Goal: Task Accomplishment & Management: Complete application form

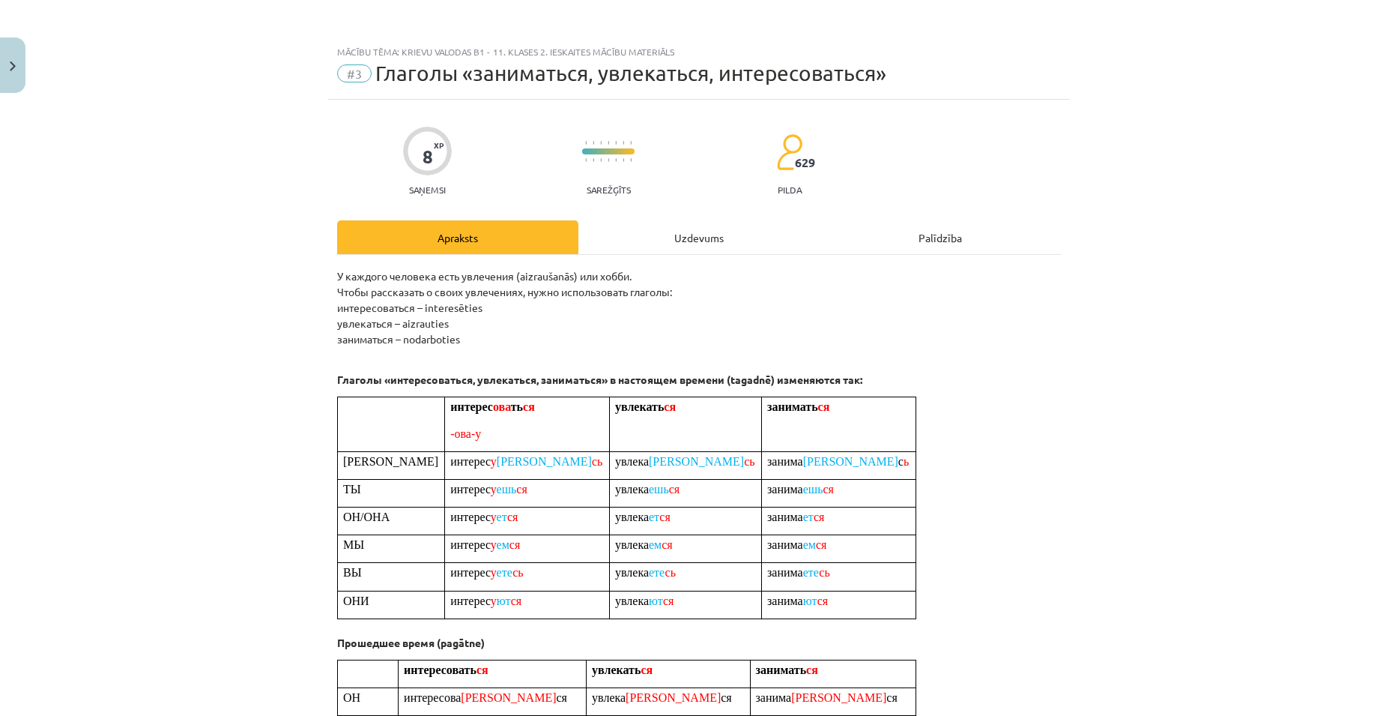
click at [665, 231] on div "Uzdevums" at bounding box center [699, 237] width 241 height 34
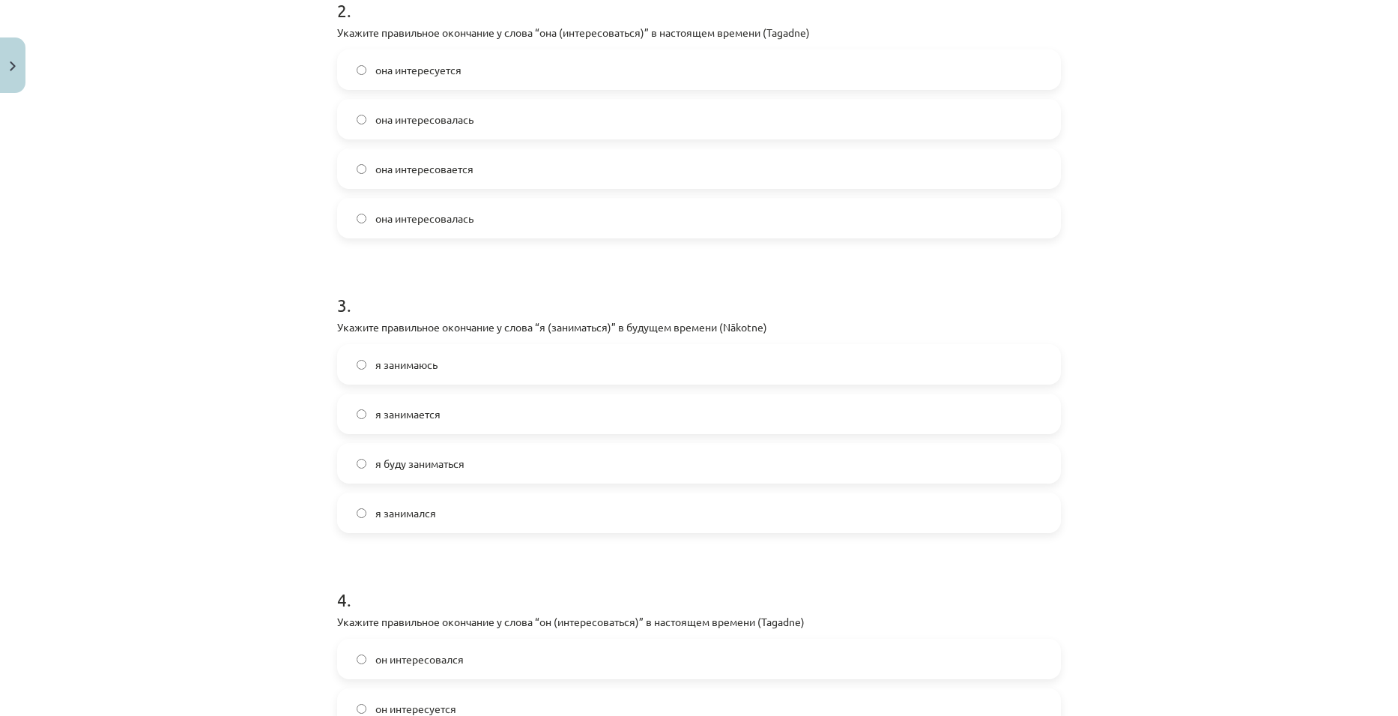
scroll to position [904, 0]
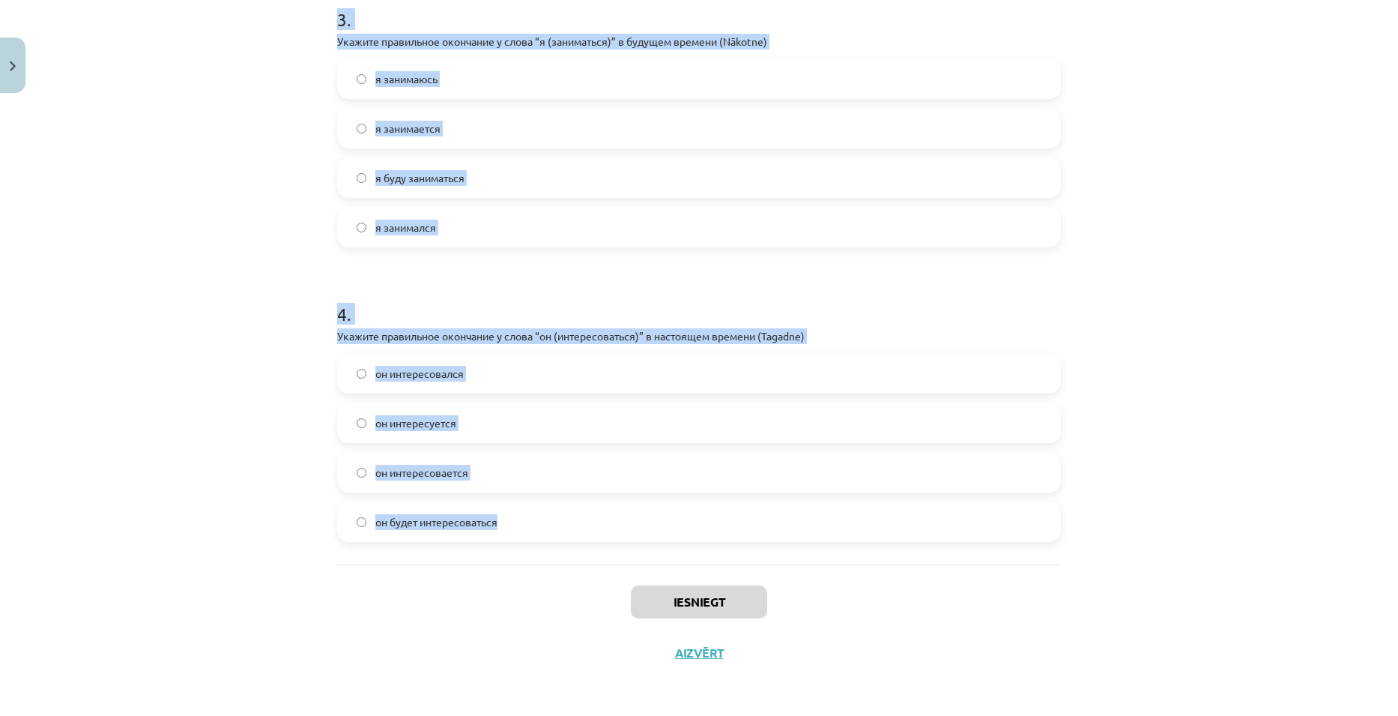
drag, startPoint x: 311, startPoint y: 269, endPoint x: 732, endPoint y: 546, distance: 503.8
click at [732, 546] on div "Mācību tēma: Krievu valodas b1 - 11. klases 2. ieskaites mācību materiāls #3 Гл…" at bounding box center [699, 358] width 1398 height 716
copy form "3 . Loremip dolorsitam consectet a elits “d (eiusmodtem)” i utlaboree dolorem (…"
click at [1104, 469] on div "Mācību tēma: Krievu valodas b1 - 11. klases 2. ieskaites mācību materiāls #3 Гл…" at bounding box center [699, 358] width 1398 height 716
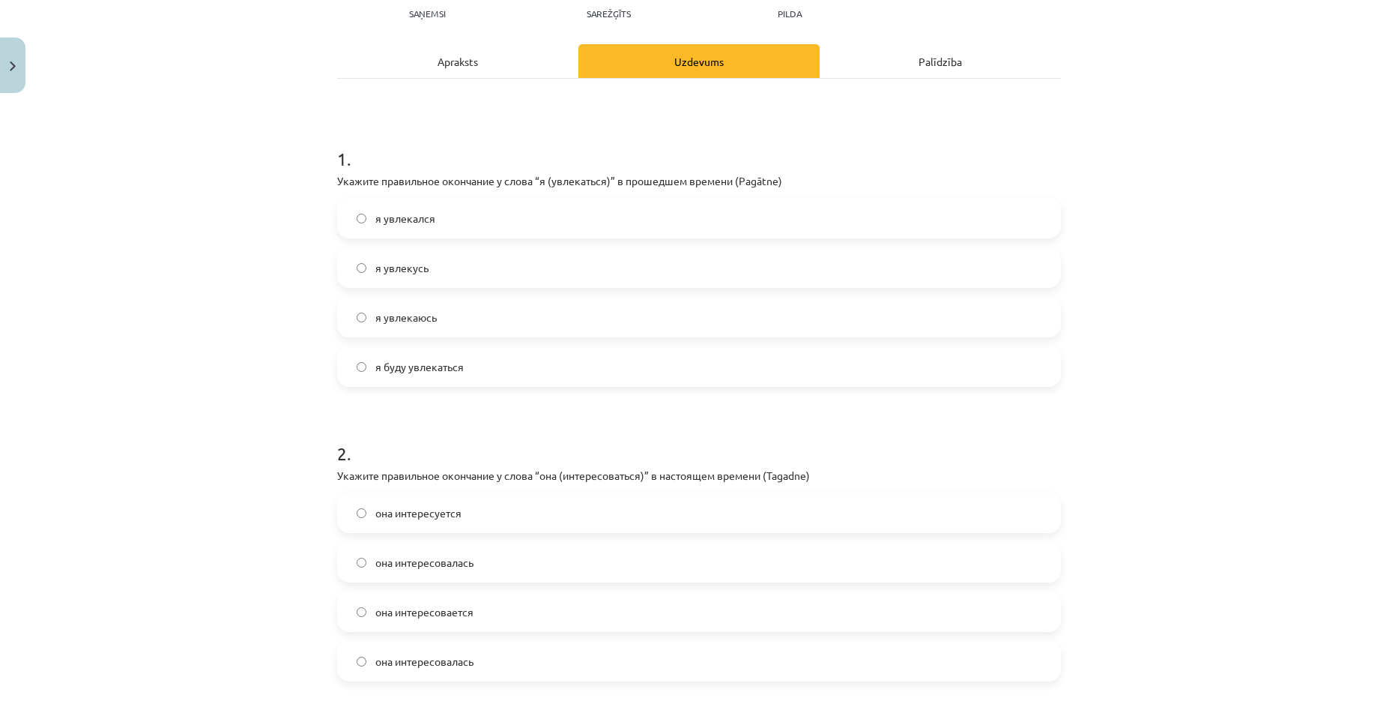
scroll to position [150, 0]
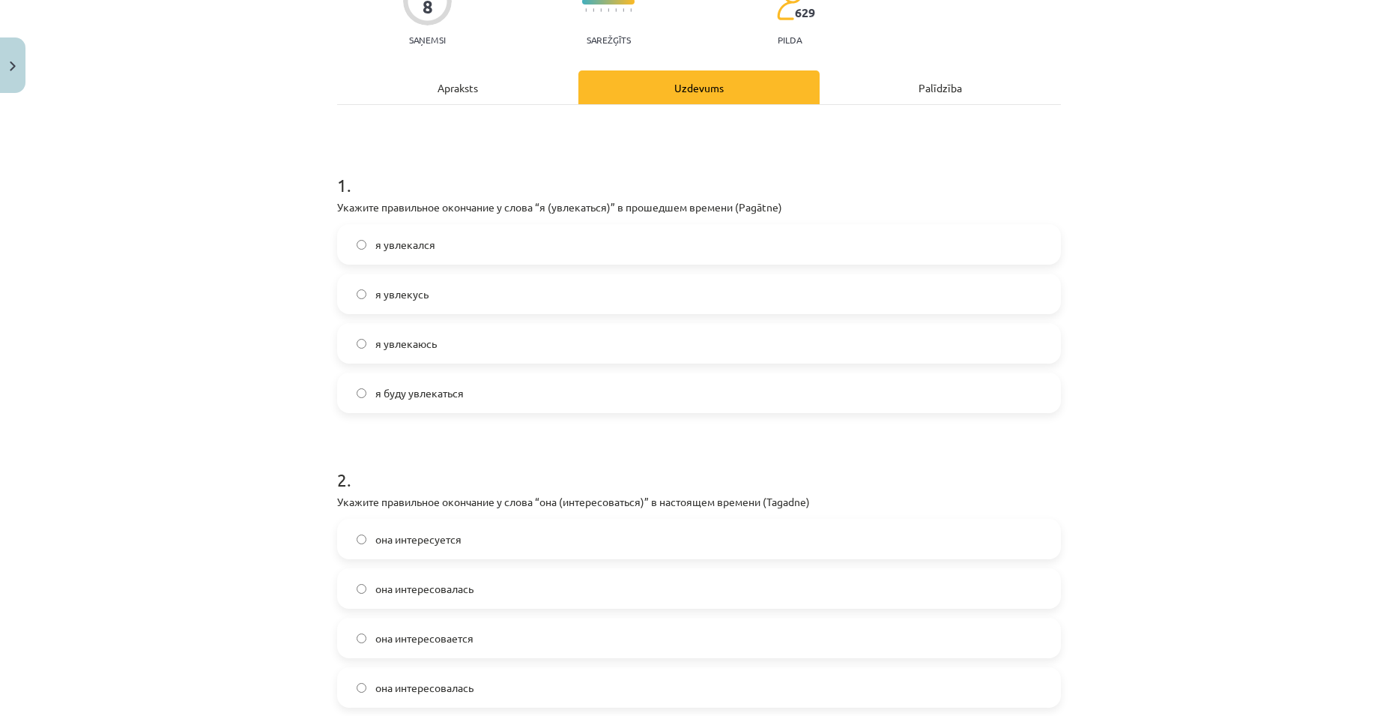
click at [434, 248] on label "я увлекался" at bounding box center [699, 244] width 721 height 37
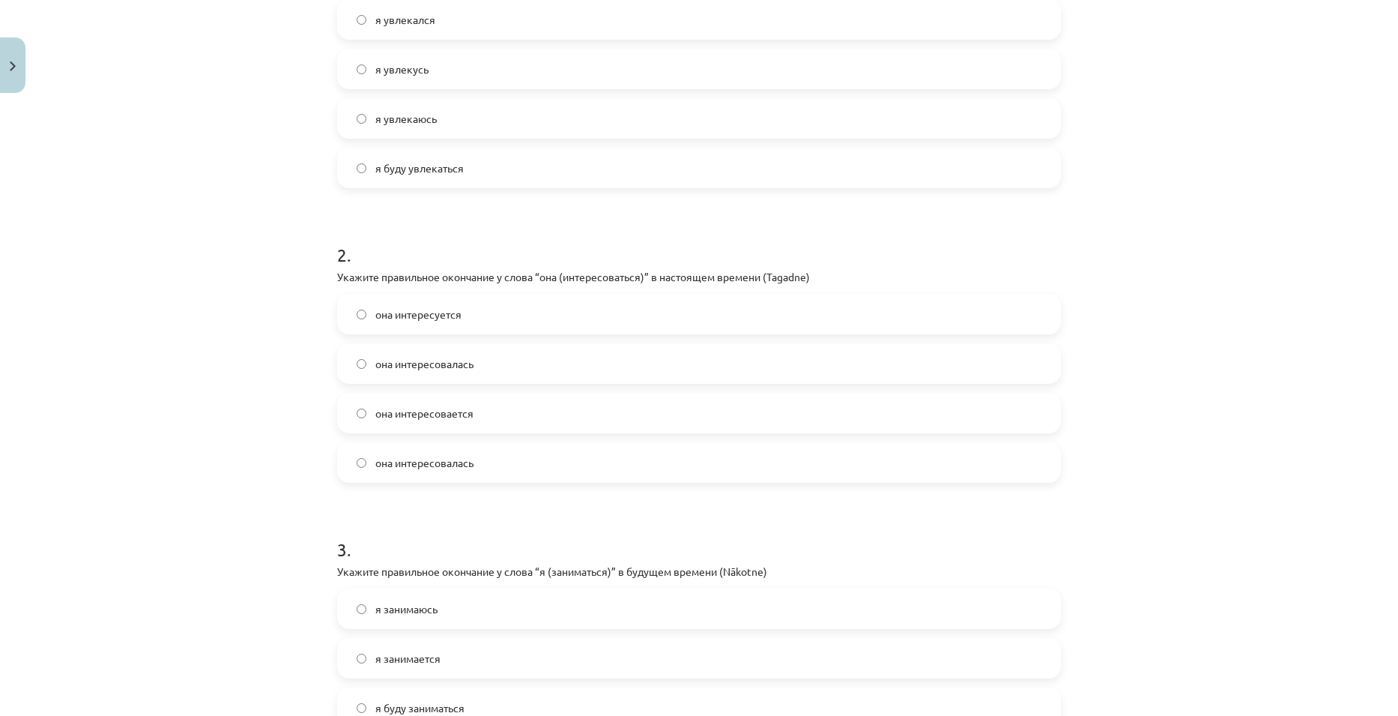
scroll to position [450, 0]
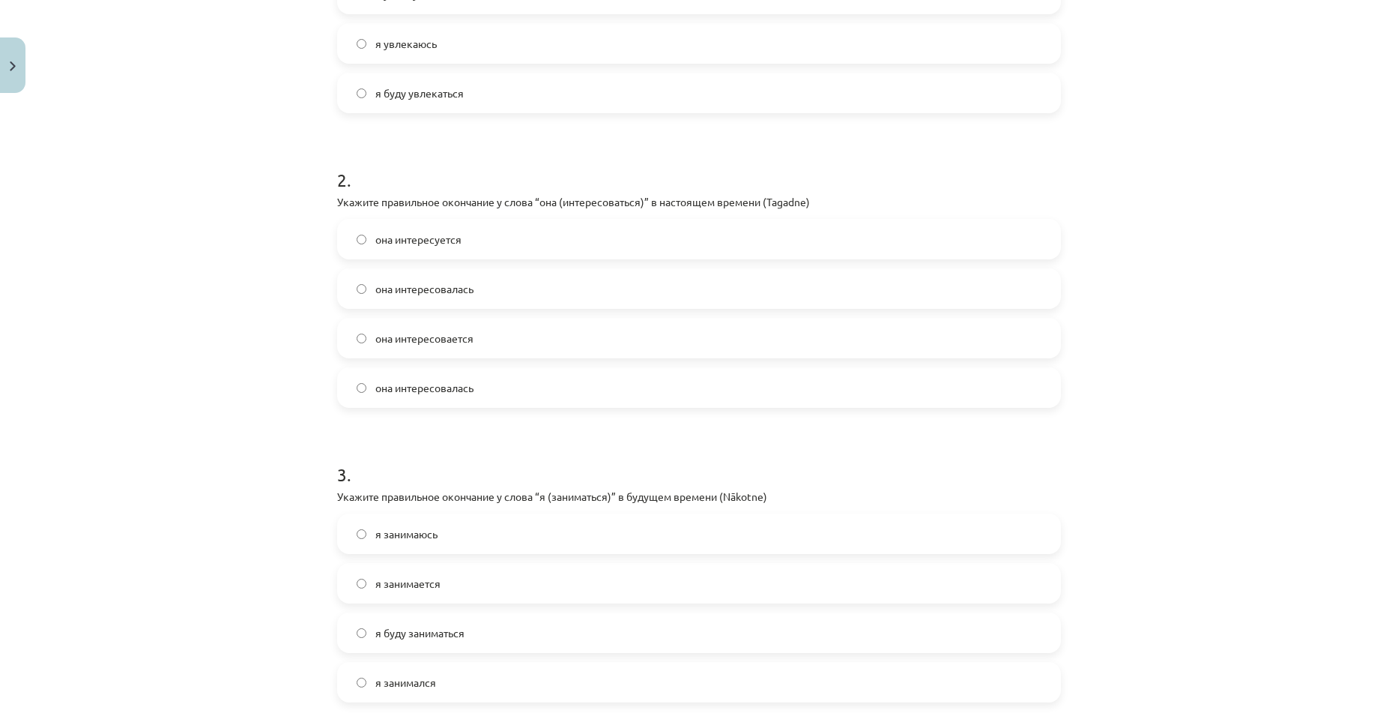
click at [427, 242] on span "она интересуется" at bounding box center [418, 240] width 86 height 16
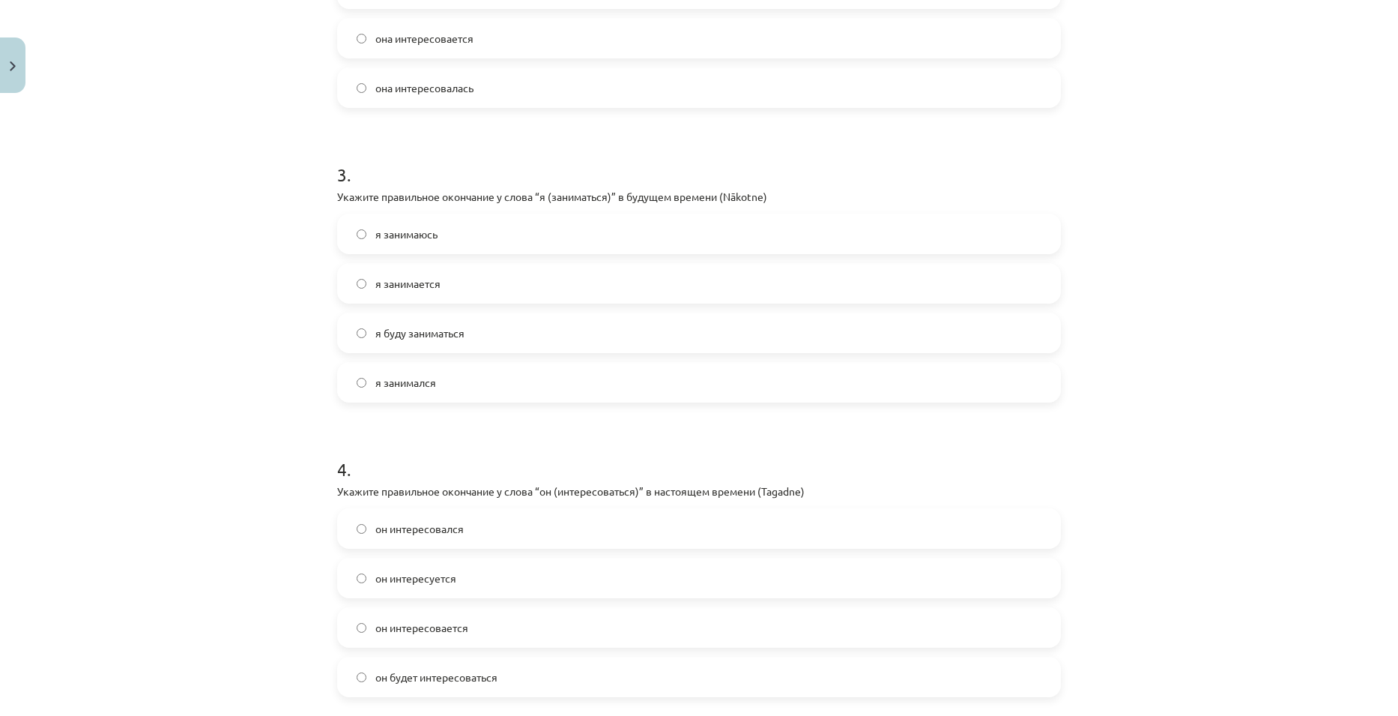
scroll to position [824, 0]
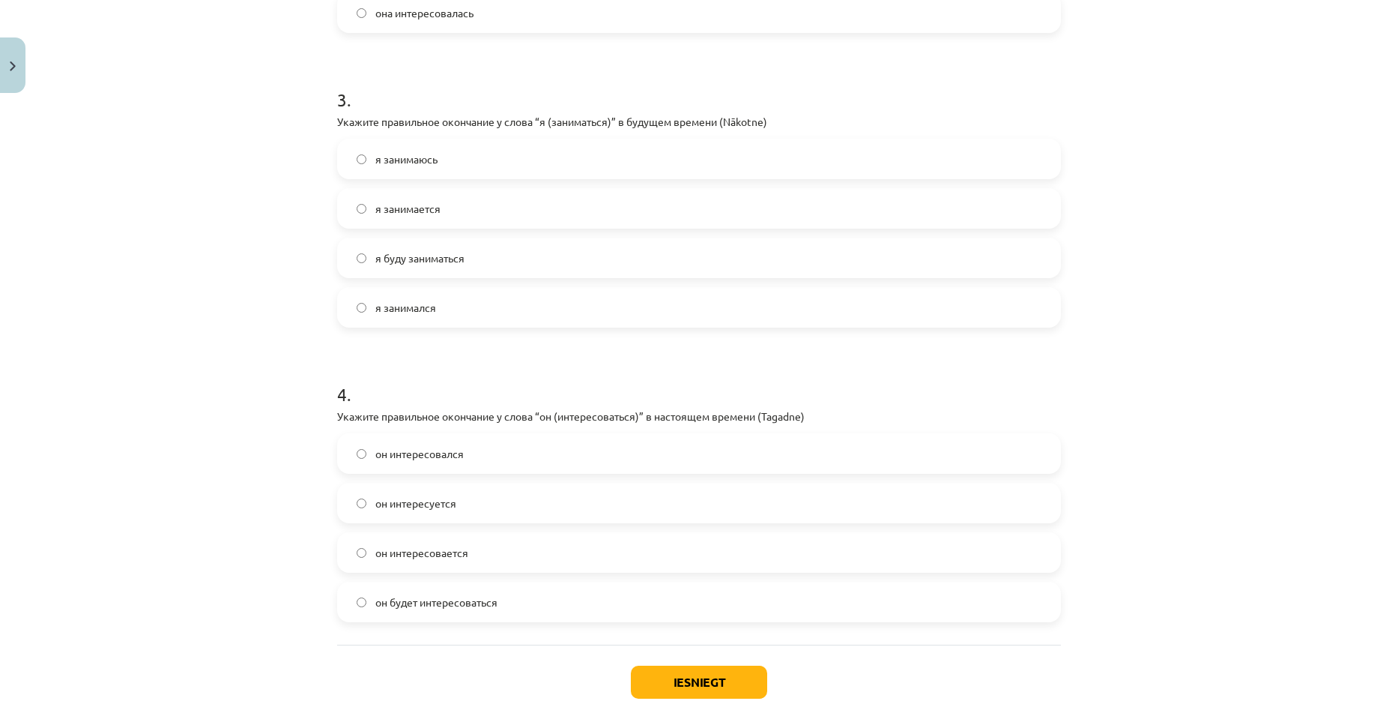
click at [433, 262] on span "я буду заниматься" at bounding box center [419, 258] width 89 height 16
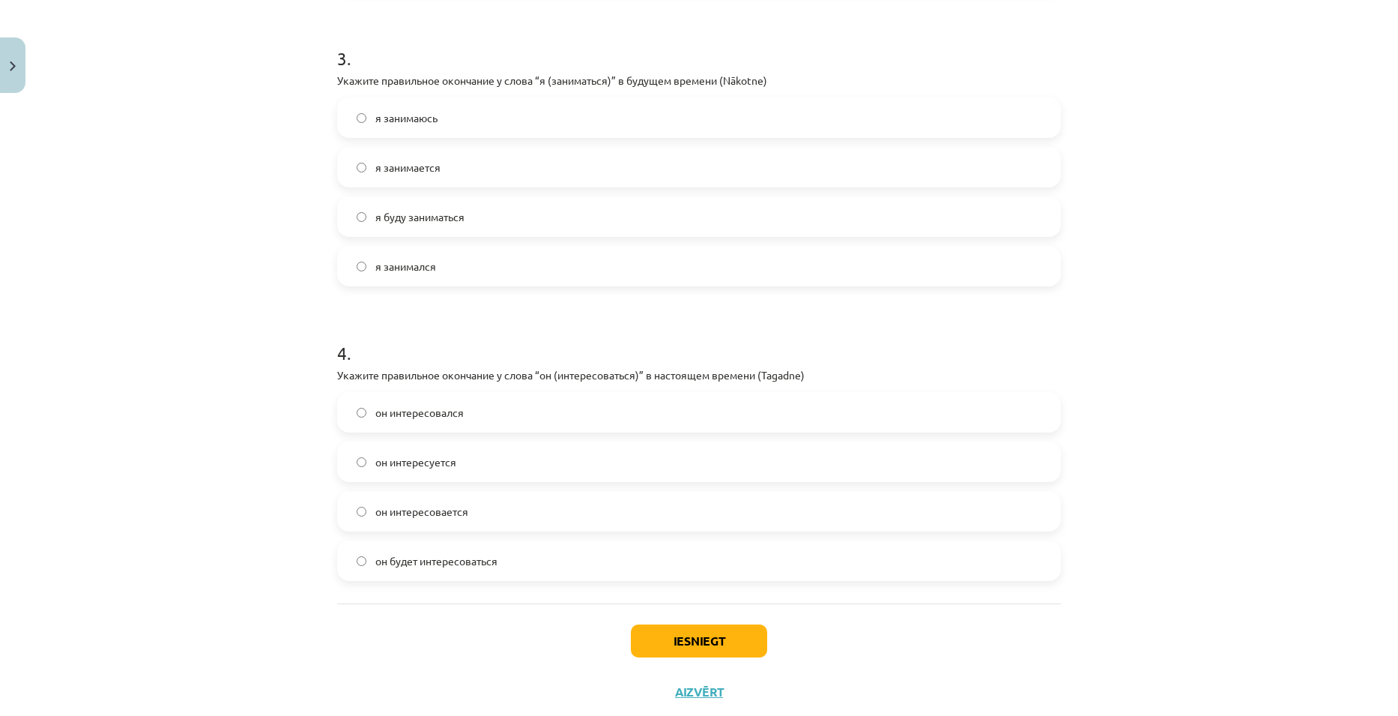
scroll to position [904, 0]
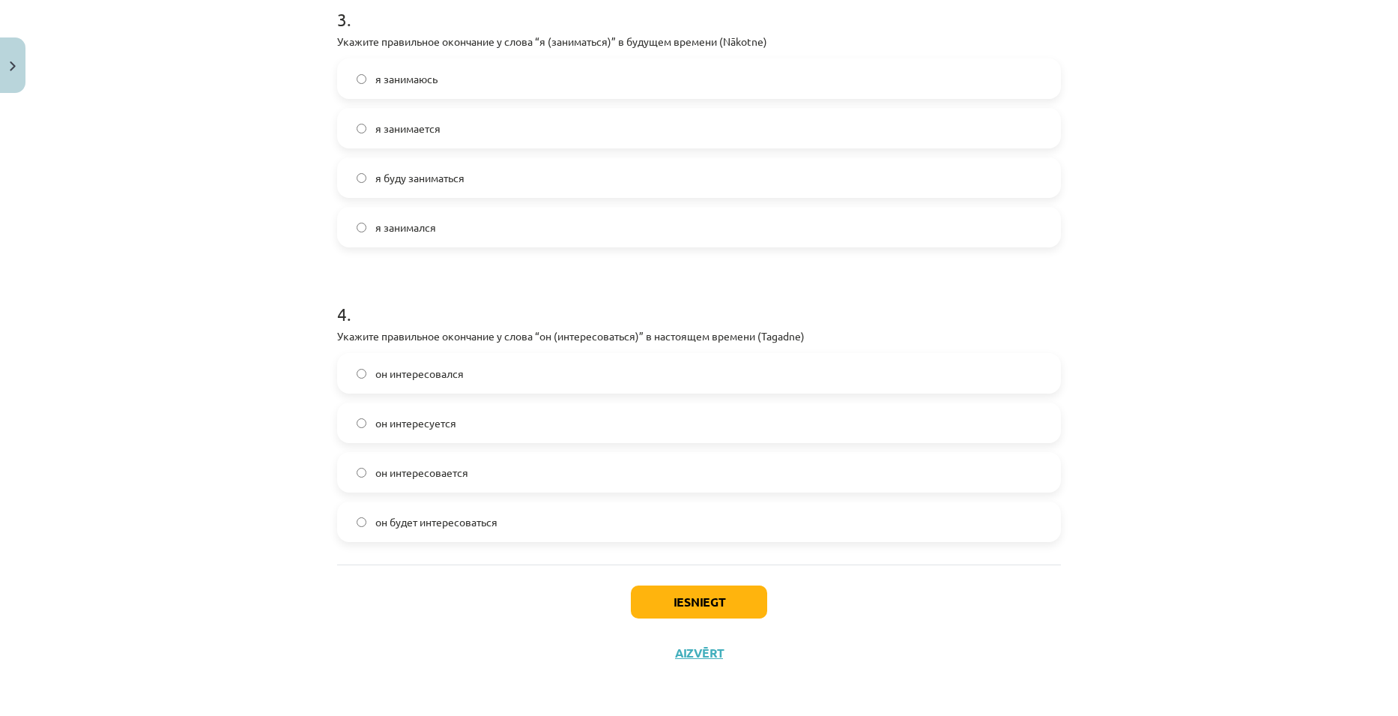
click at [451, 429] on label "он интересуется" at bounding box center [699, 422] width 721 height 37
click at [695, 595] on button "Iesniegt" at bounding box center [699, 601] width 136 height 33
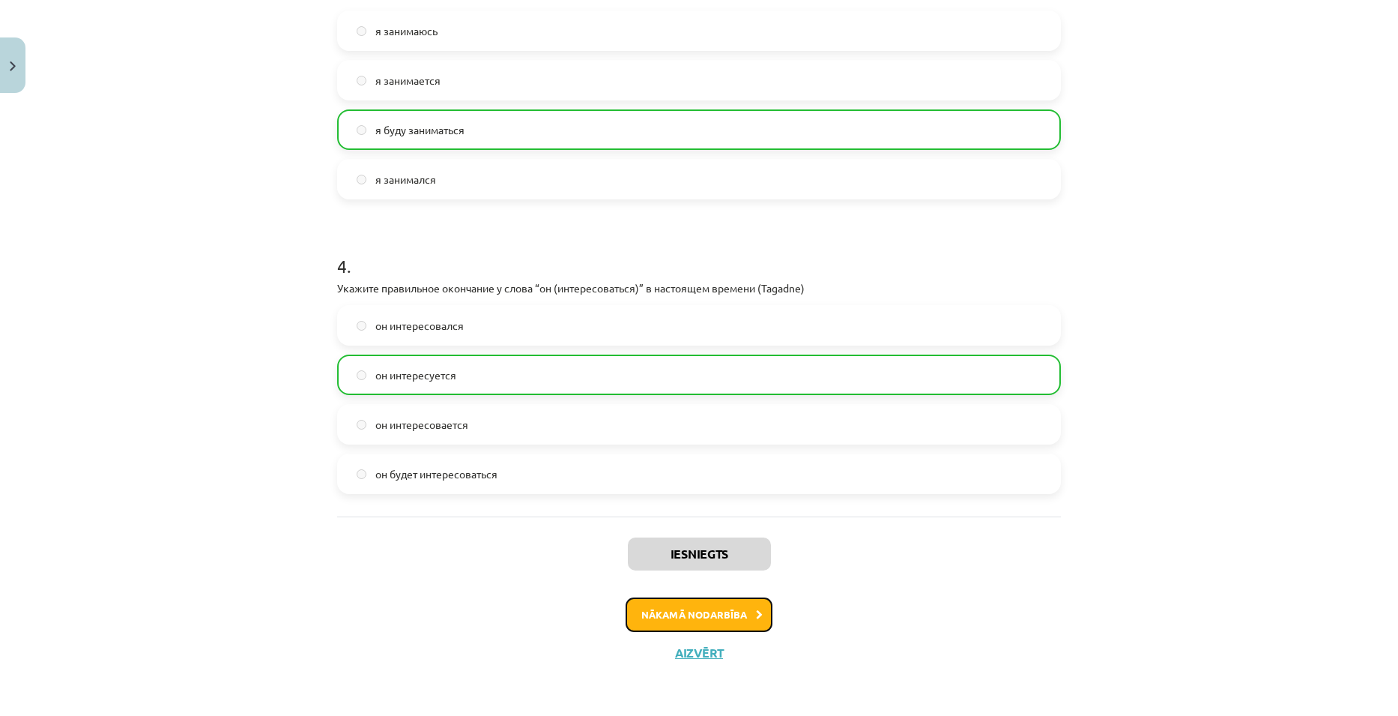
click at [671, 613] on button "Nākamā nodarbība" at bounding box center [699, 614] width 147 height 34
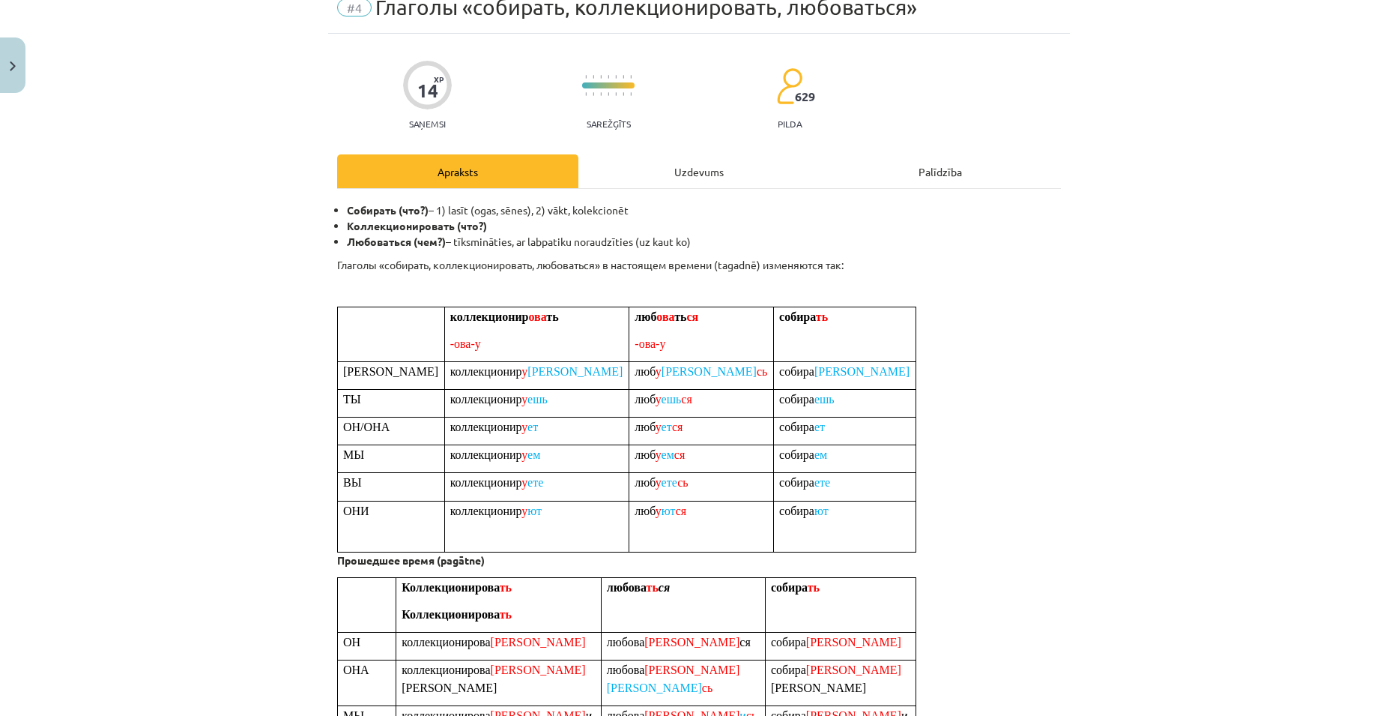
scroll to position [37, 0]
